Goal: Transaction & Acquisition: Subscribe to service/newsletter

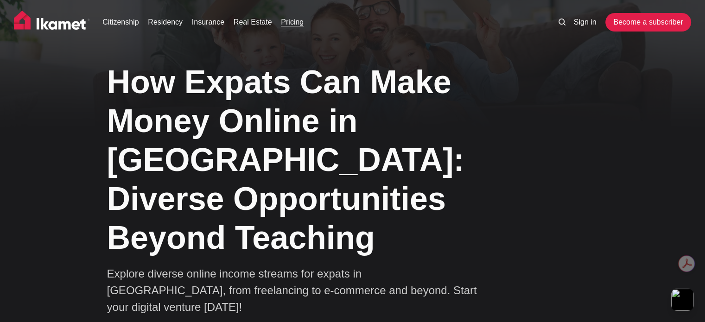
click at [287, 20] on link "Pricing" at bounding box center [292, 22] width 23 height 11
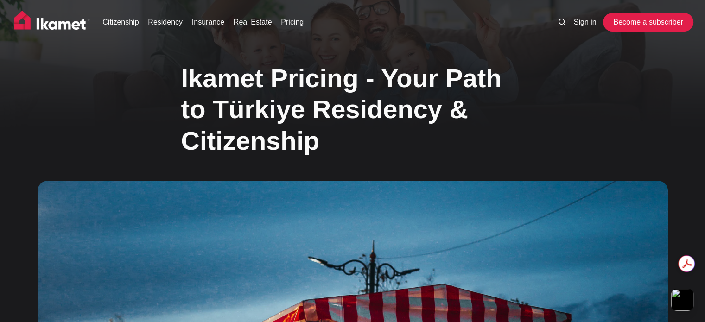
click at [637, 27] on link "Become a subscriber" at bounding box center [647, 22] width 85 height 19
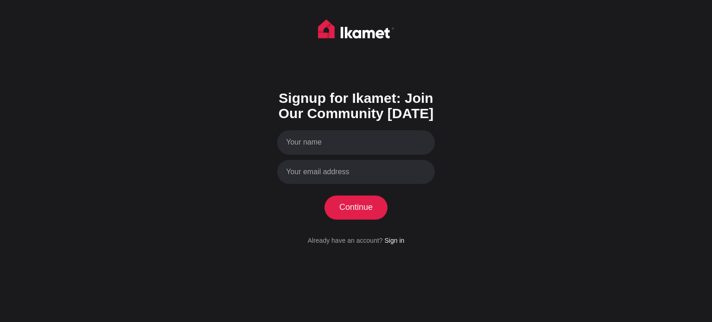
click at [364, 36] on img at bounding box center [356, 30] width 76 height 23
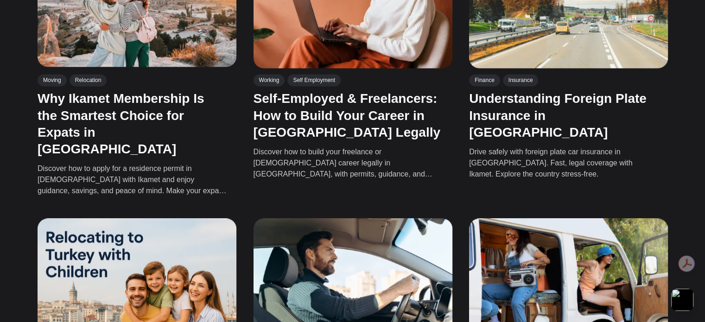
scroll to position [1379, 0]
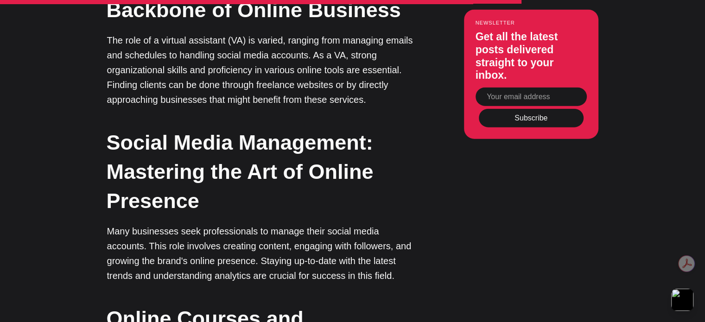
scroll to position [2102, 0]
